Goal: Transaction & Acquisition: Purchase product/service

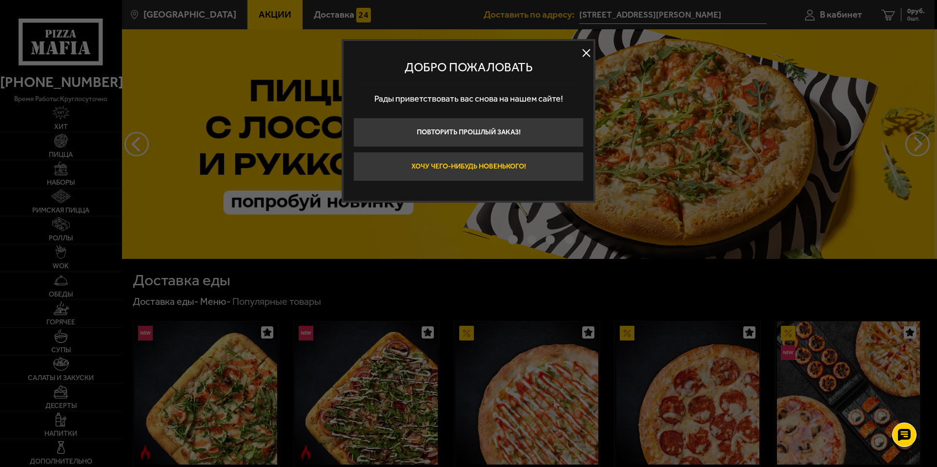
click at [538, 164] on button "Хочу чего-нибудь новенького!" at bounding box center [468, 166] width 230 height 29
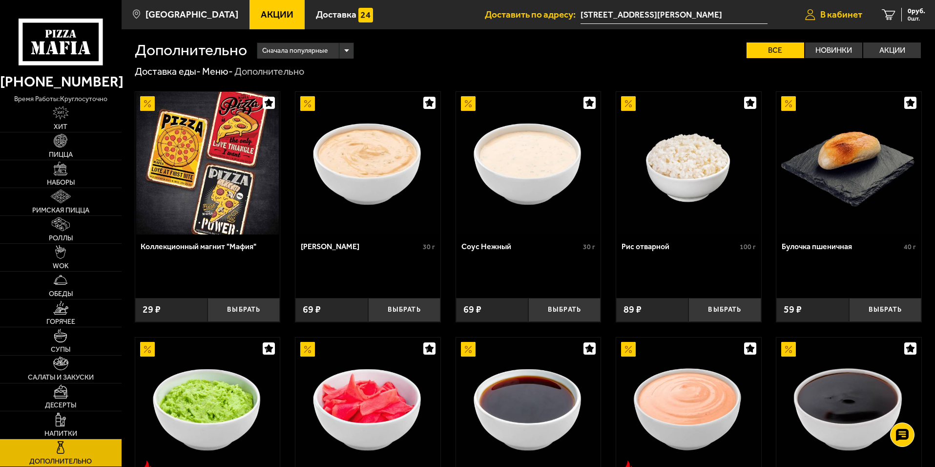
click at [844, 17] on span "В кабинет" at bounding box center [841, 14] width 42 height 9
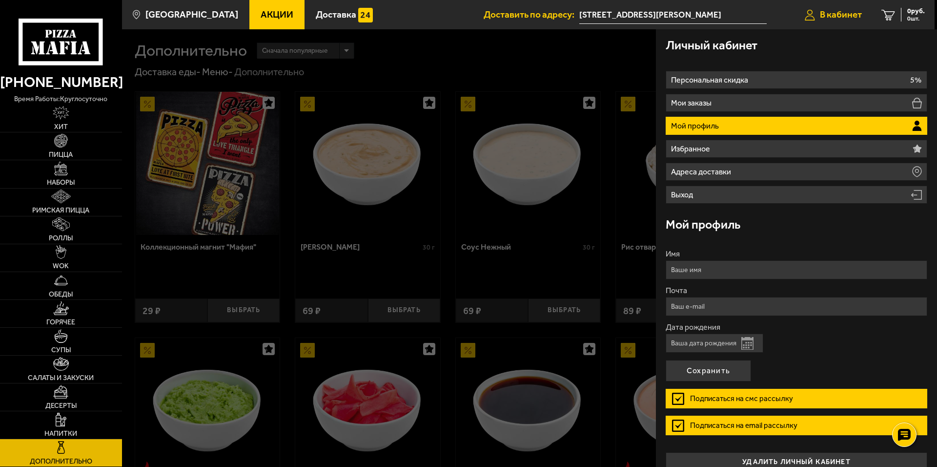
click at [822, 13] on span "В кабинет" at bounding box center [841, 14] width 42 height 9
click at [562, 65] on div at bounding box center [590, 262] width 937 height 467
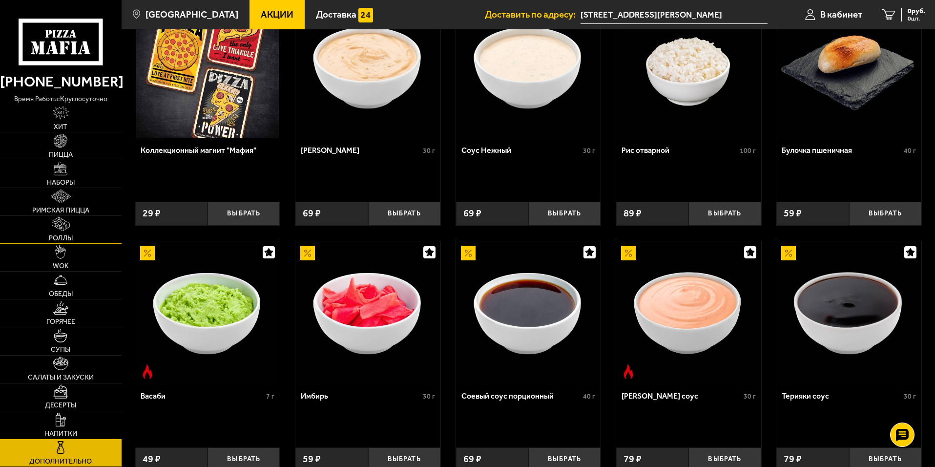
scroll to position [98, 0]
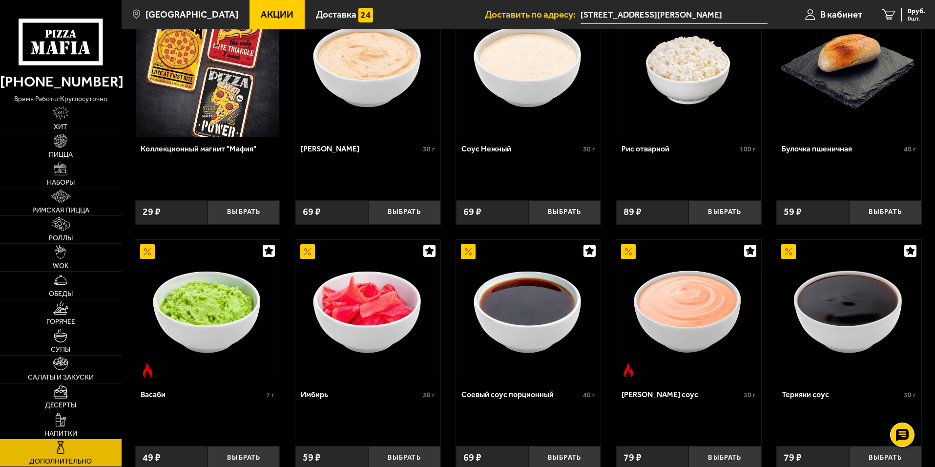
click at [68, 158] on span "Пицца" at bounding box center [61, 154] width 24 height 7
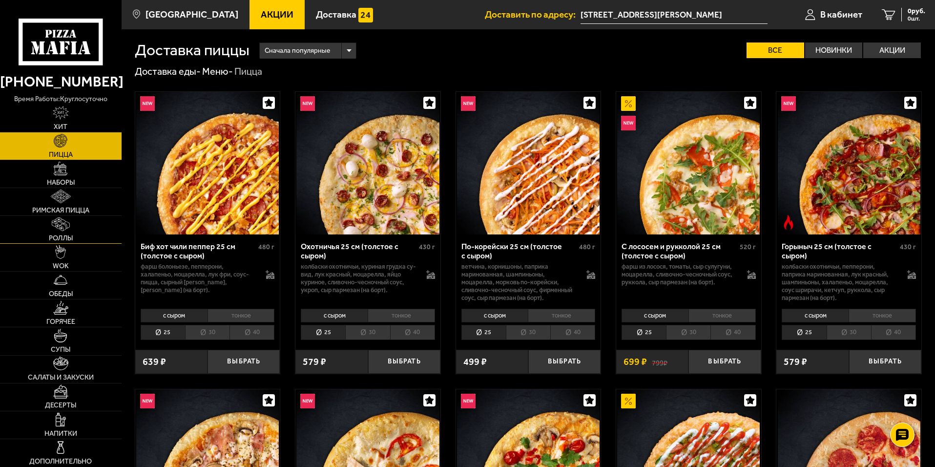
click at [56, 236] on span "Роллы" at bounding box center [61, 238] width 24 height 7
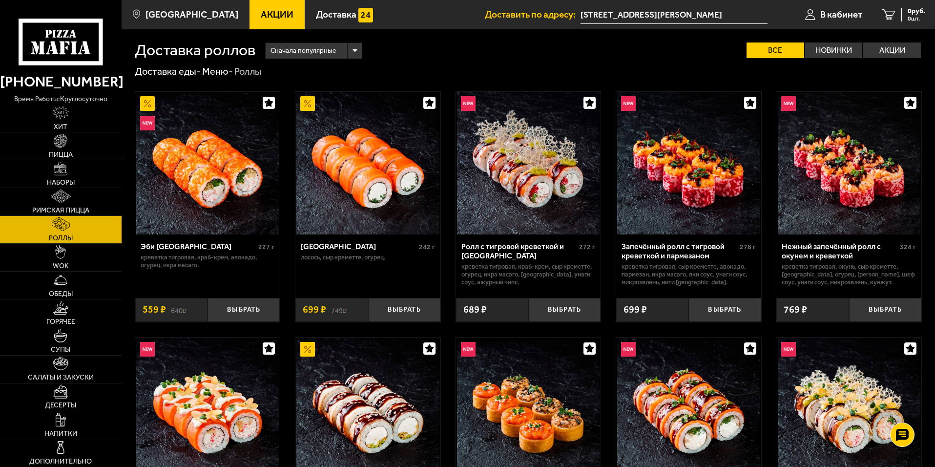
click at [74, 148] on link "Пицца" at bounding box center [61, 145] width 122 height 27
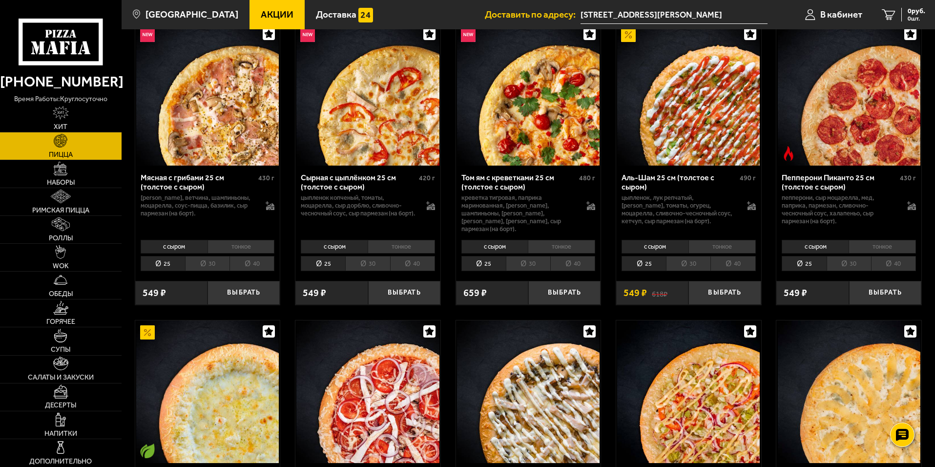
scroll to position [293, 0]
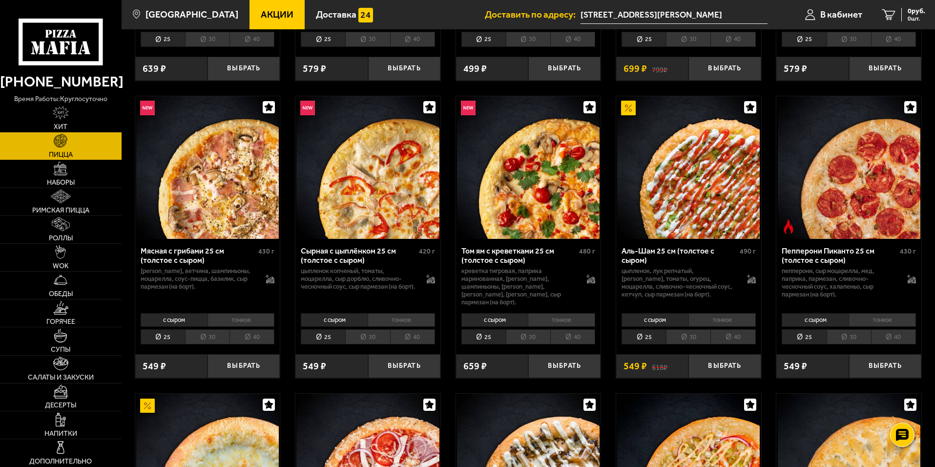
click at [261, 17] on span "Акции" at bounding box center [277, 14] width 33 height 9
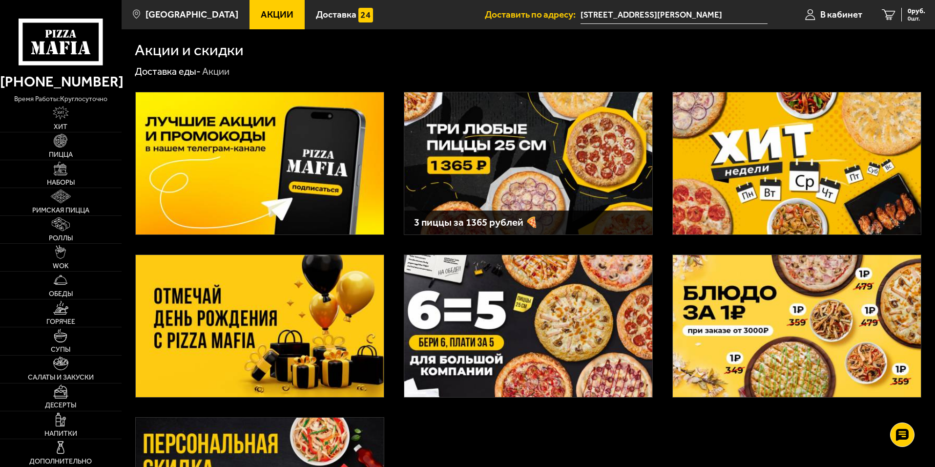
click at [518, 154] on img at bounding box center [528, 163] width 248 height 142
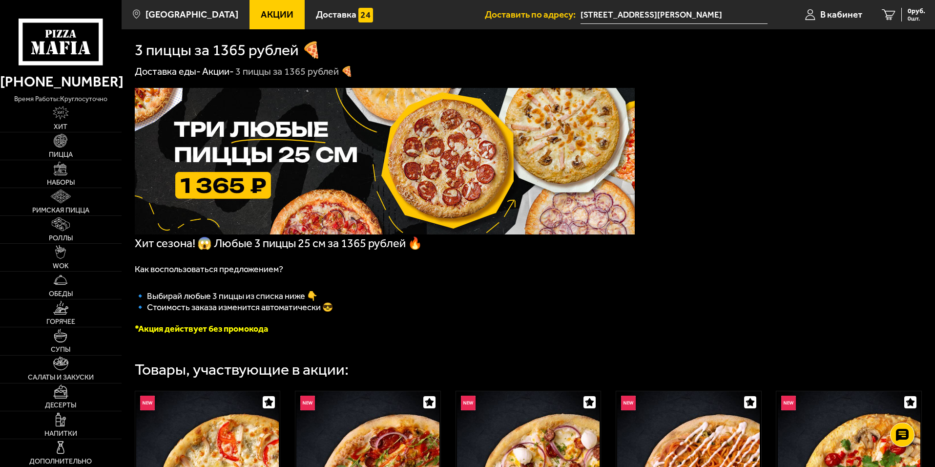
click at [261, 16] on span "Акции" at bounding box center [277, 14] width 33 height 9
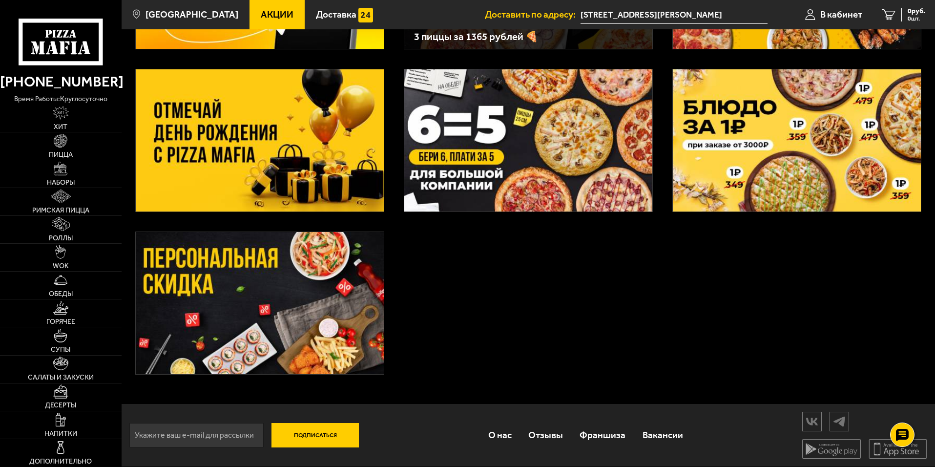
scroll to position [187, 0]
click at [308, 293] on img at bounding box center [260, 303] width 248 height 142
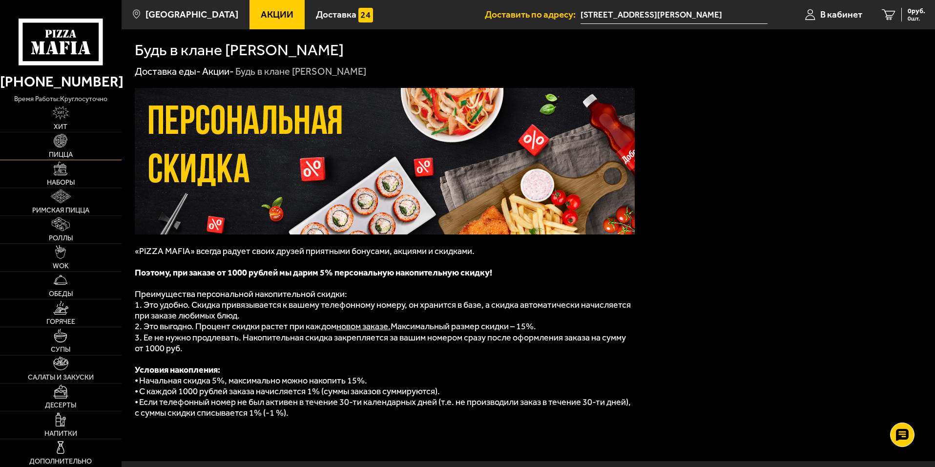
click at [45, 138] on link "Пицца" at bounding box center [61, 145] width 122 height 27
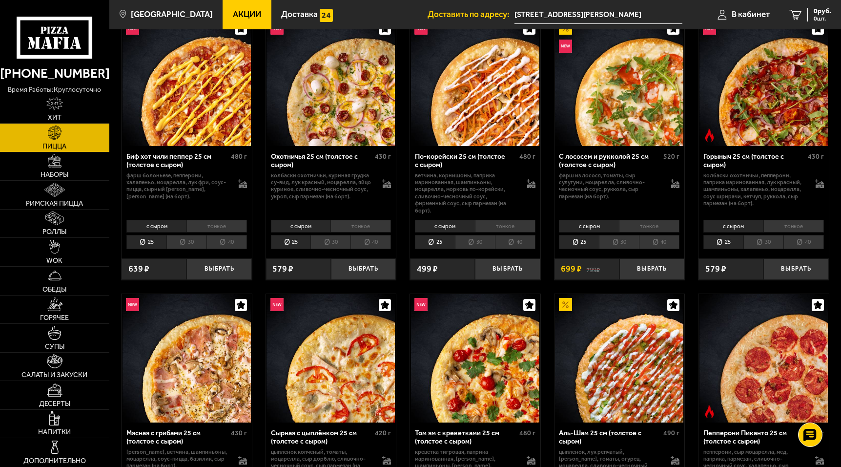
scroll to position [244, 0]
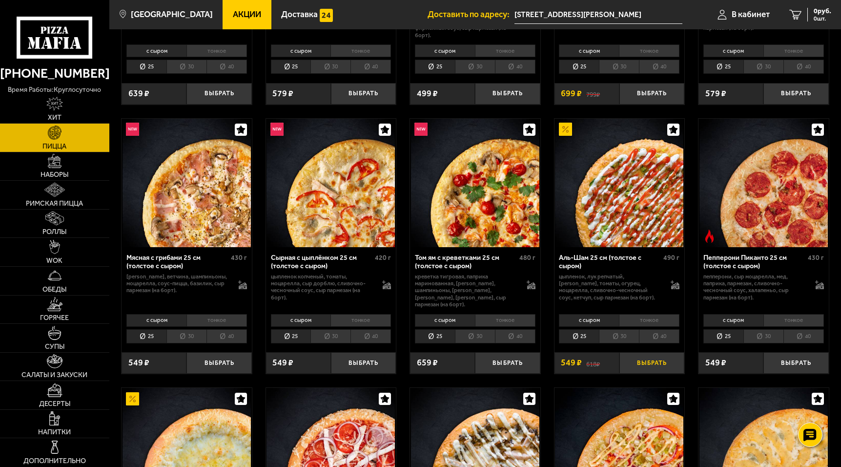
click at [646, 352] on button "Выбрать" at bounding box center [652, 362] width 65 height 21
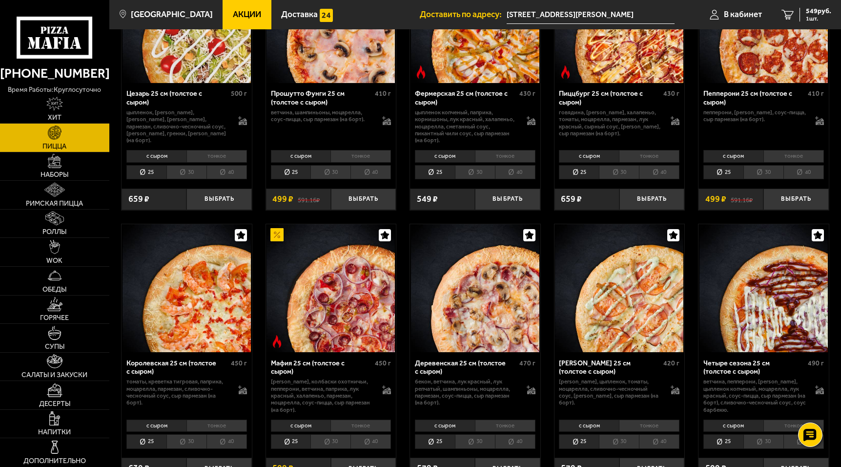
scroll to position [976, 0]
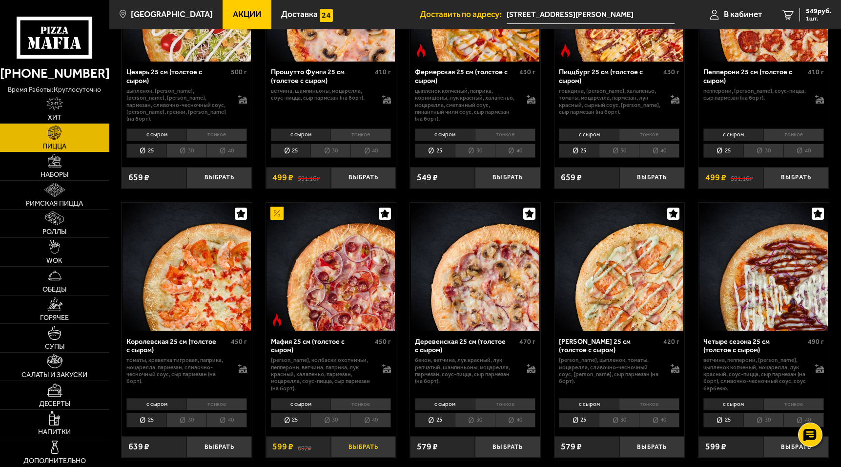
click at [365, 443] on button "Выбрать" at bounding box center [363, 446] width 65 height 21
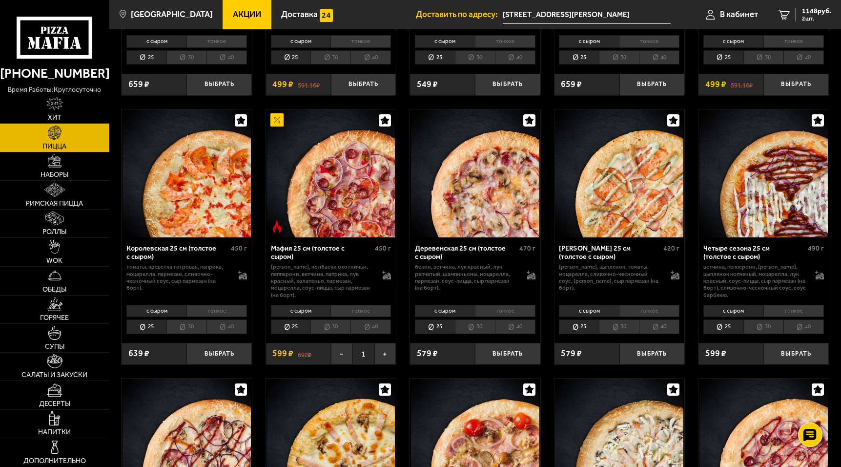
scroll to position [1074, 0]
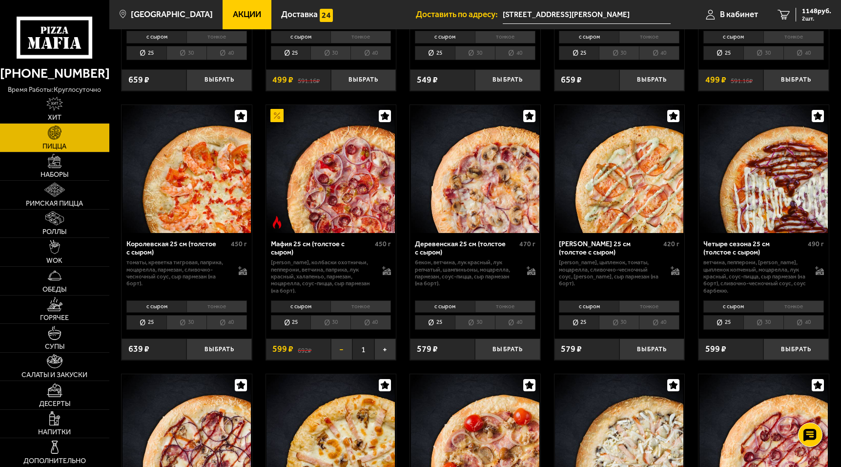
click at [339, 347] on button "−" at bounding box center [341, 348] width 21 height 21
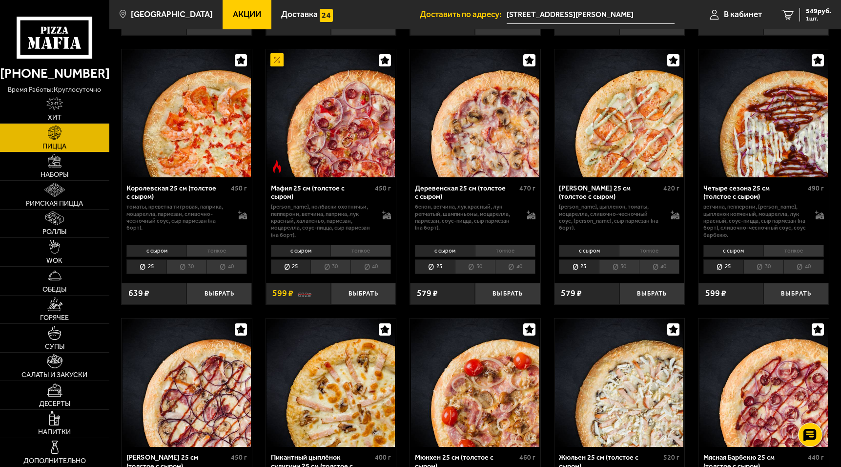
scroll to position [976, 0]
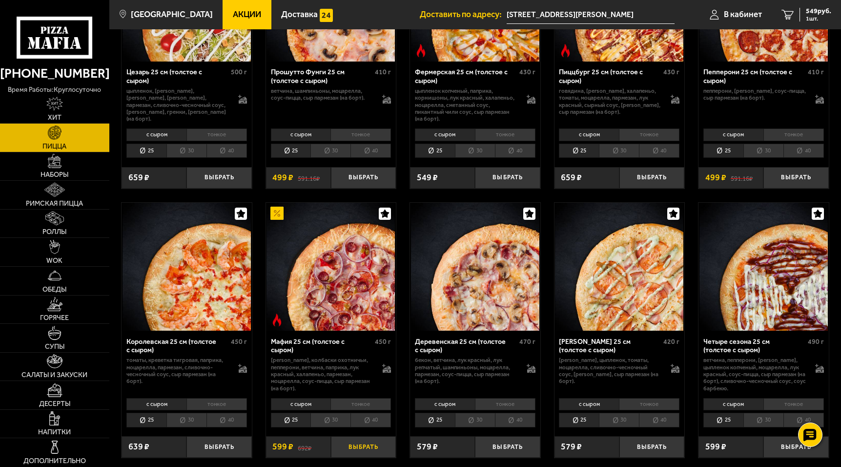
click at [350, 436] on button "Выбрать" at bounding box center [363, 446] width 65 height 21
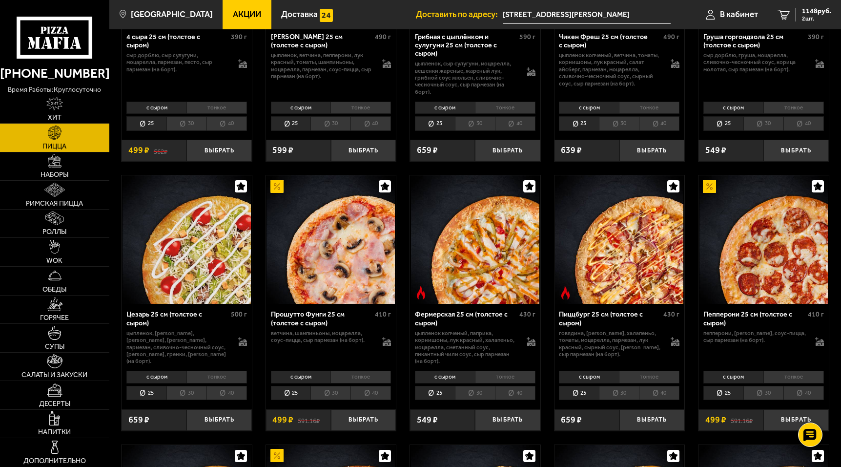
scroll to position [683, 0]
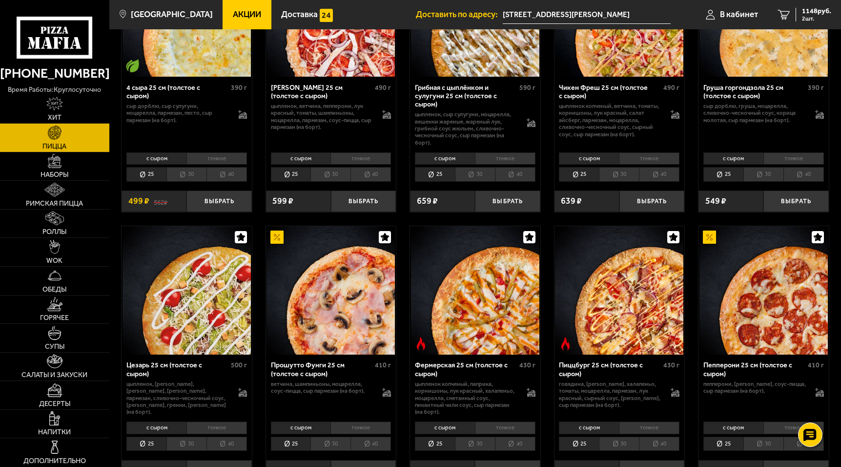
click at [344, 460] on button "Выбрать" at bounding box center [363, 470] width 65 height 21
click at [816, 21] on link "3 1365 руб. 3 шт." at bounding box center [804, 14] width 73 height 29
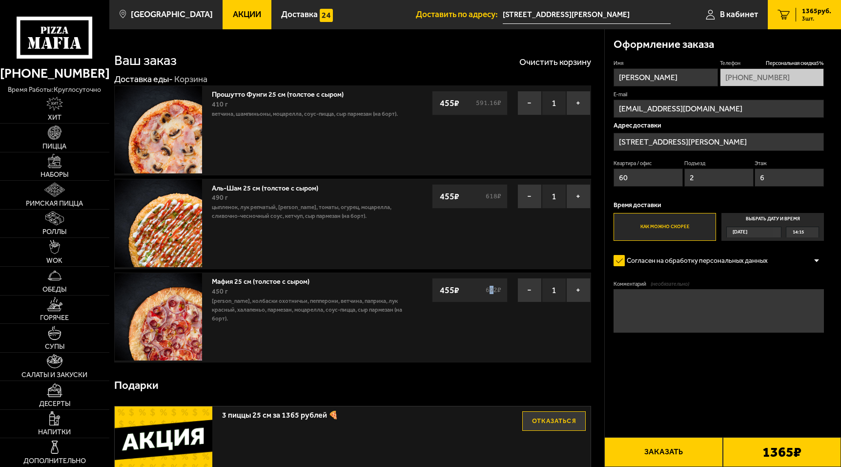
drag, startPoint x: 488, startPoint y: 290, endPoint x: 494, endPoint y: 290, distance: 5.4
click at [494, 290] on s "692 ₽" at bounding box center [493, 290] width 18 height 7
drag, startPoint x: 499, startPoint y: 212, endPoint x: 494, endPoint y: 205, distance: 9.5
click at [498, 211] on div "Аль-Шам 25 см (толстое с сыром) 490 г цыпленок, лук репчатый, салат айсберг, то…" at bounding box center [352, 224] width 477 height 90
click at [490, 196] on s "618 ₽" at bounding box center [493, 196] width 18 height 7
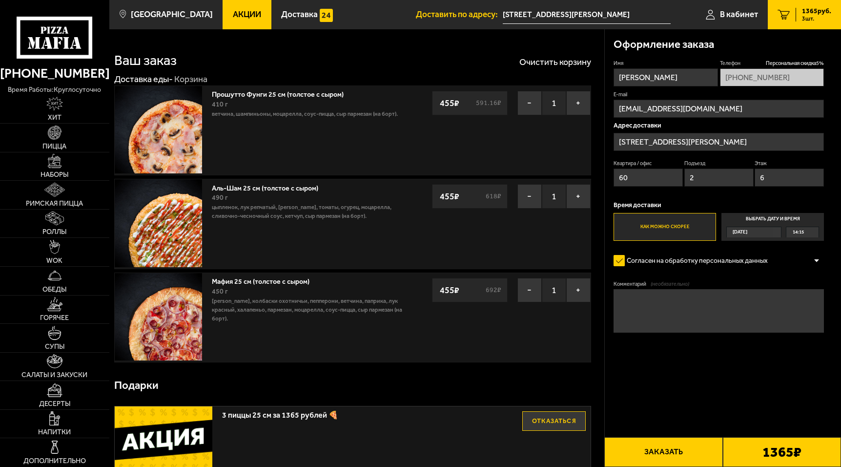
click at [486, 104] on s "591.16 ₽" at bounding box center [489, 103] width 28 height 7
